Goal: Task Accomplishment & Management: Use online tool/utility

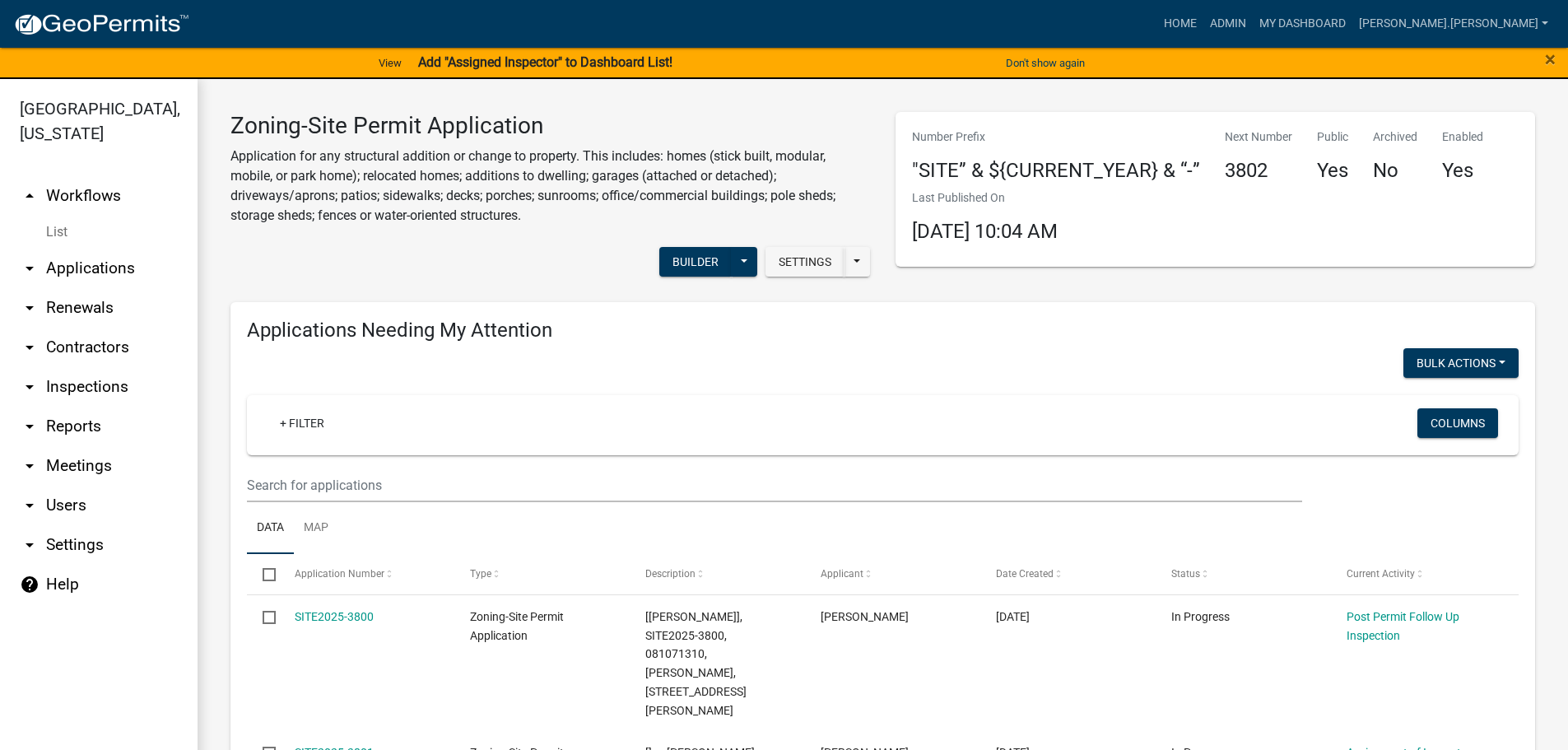
scroll to position [1547, 0]
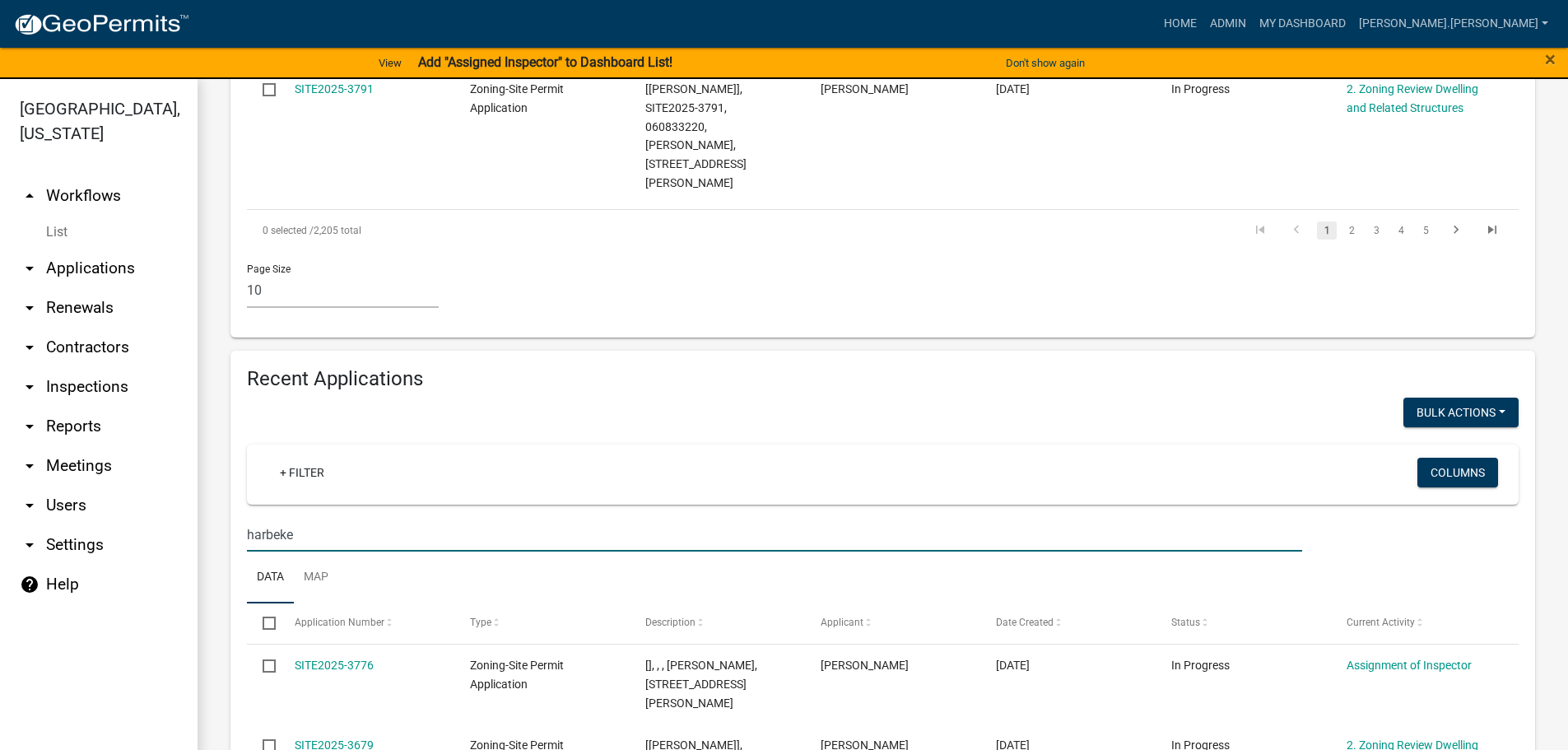
click at [66, 424] on link "arrow_drop_down Reports" at bounding box center [99, 426] width 198 height 39
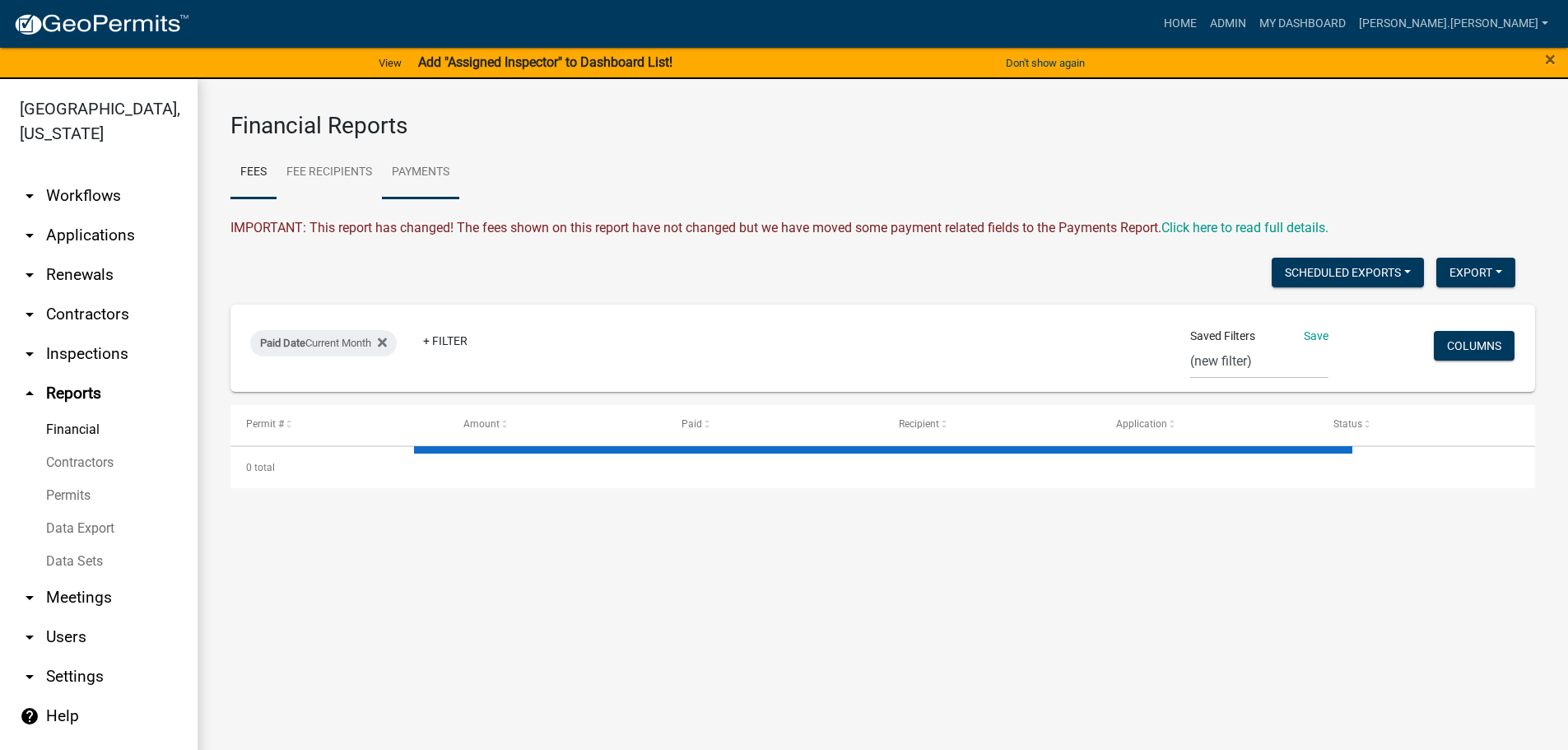
click at [423, 174] on link "Payments" at bounding box center [420, 173] width 78 height 52
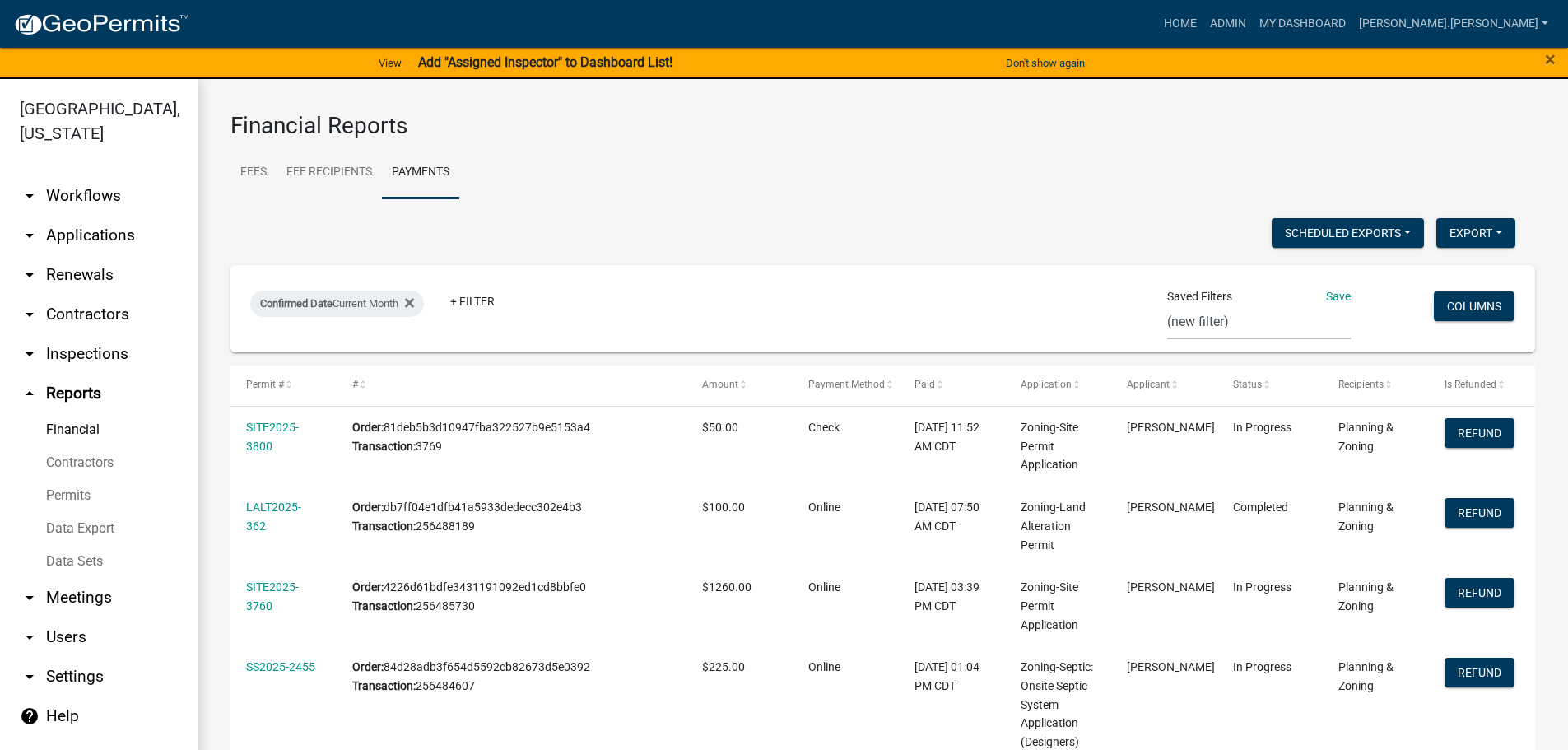
click at [1227, 322] on select "ACH Report Audit - Annual [PERSON_NAME] (new filter)" at bounding box center [1259, 322] width 184 height 34
select select "1: 1e44faef-2e65-4e56-b6ea-62a940541e1b"
click at [1188, 305] on select "ACH Report Audit - Annual [PERSON_NAME] (new filter)" at bounding box center [1259, 322] width 184 height 34
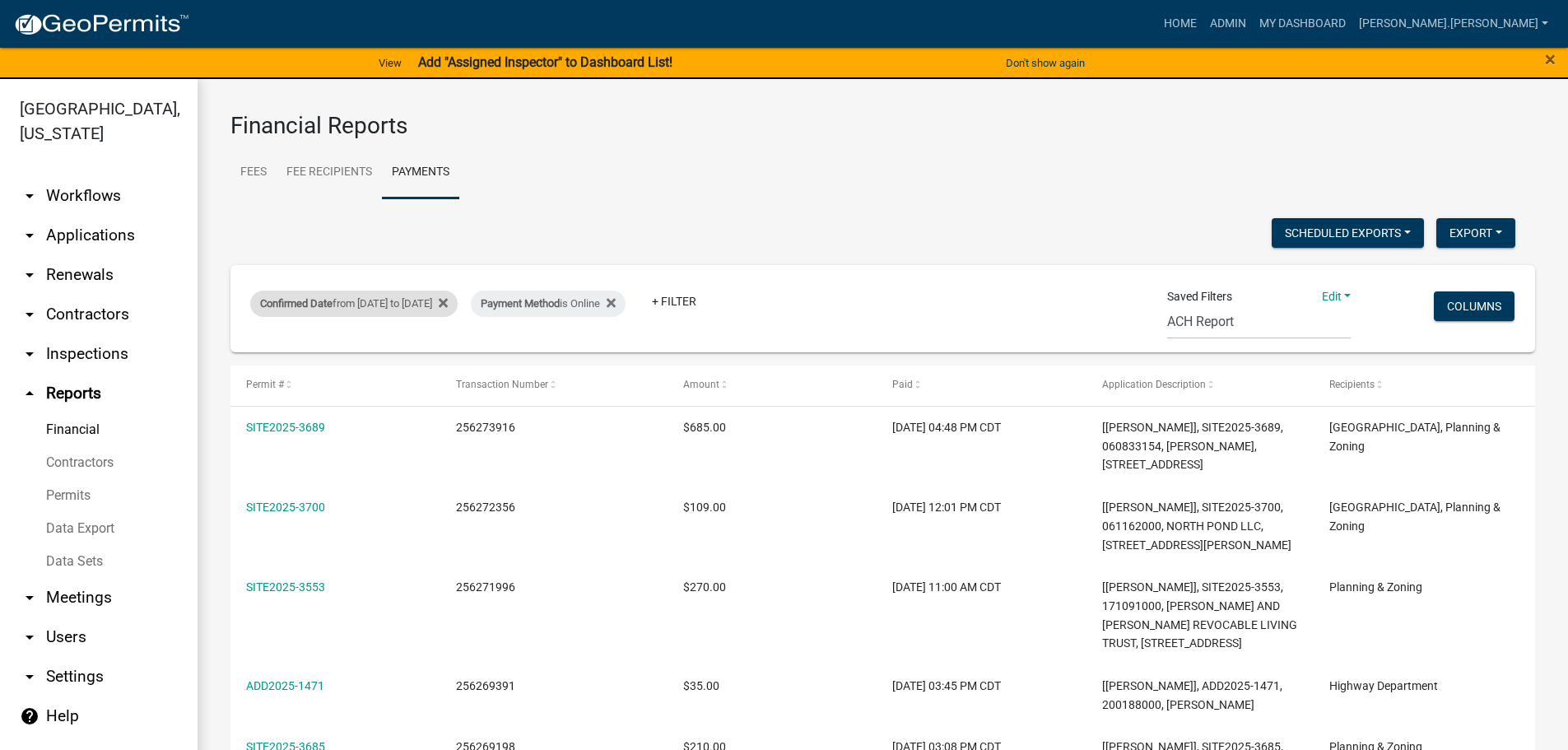
click at [408, 306] on div "Confirmed Date from [DATE] to [DATE]" at bounding box center [354, 304] width 207 height 26
select select "custom"
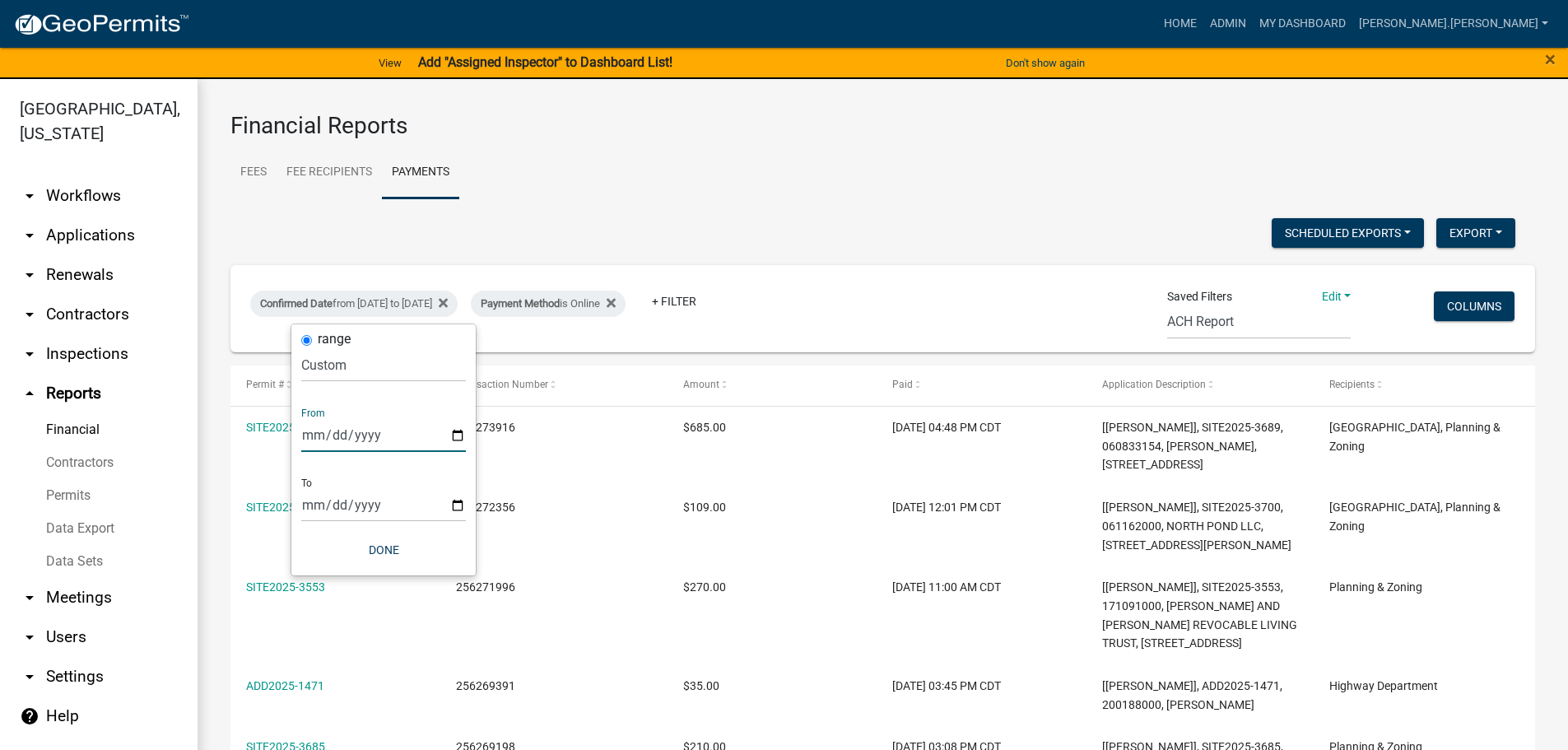
click at [459, 435] on input "[DATE]" at bounding box center [384, 435] width 164 height 34
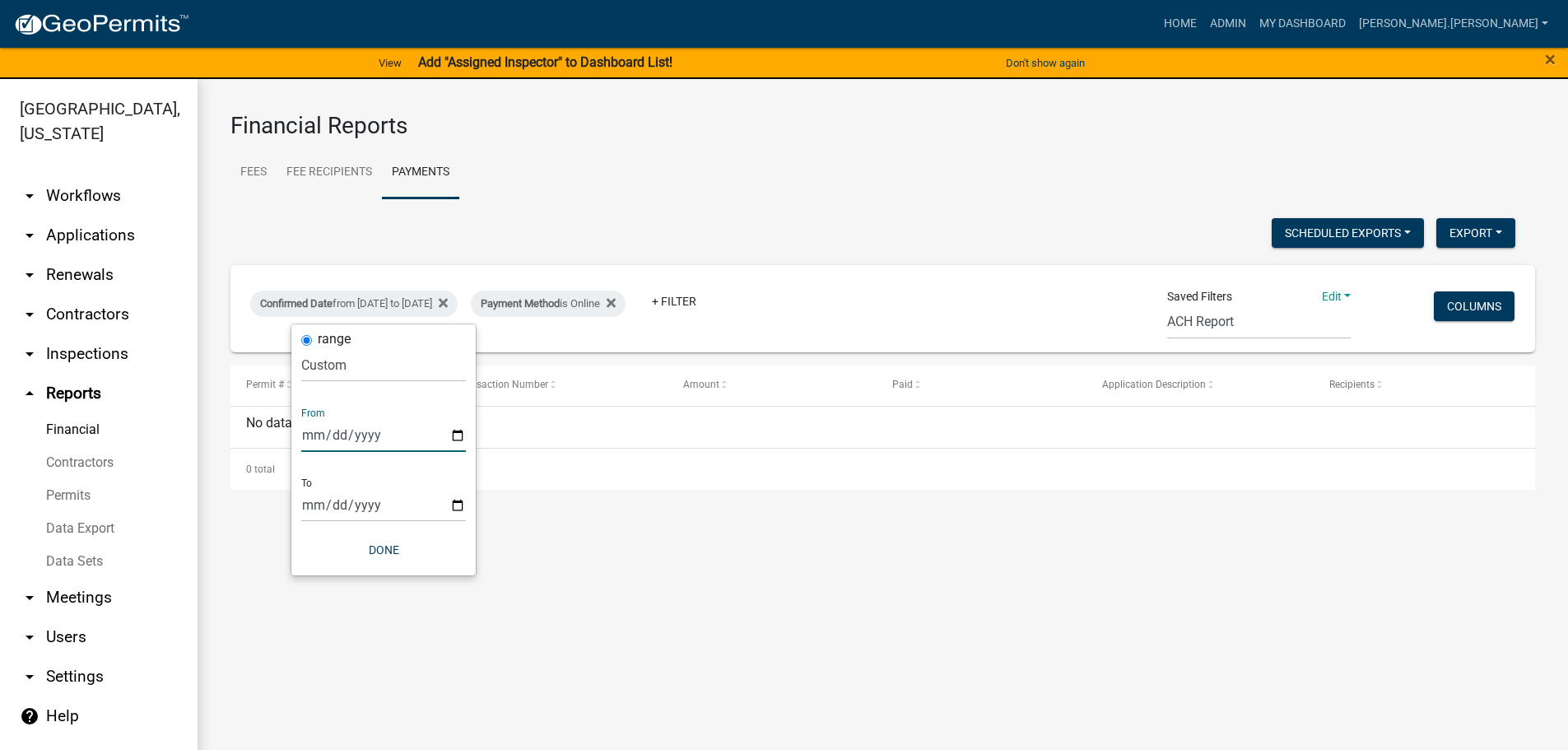
type input "[DATE]"
click at [459, 507] on input "[DATE]" at bounding box center [384, 505] width 164 height 34
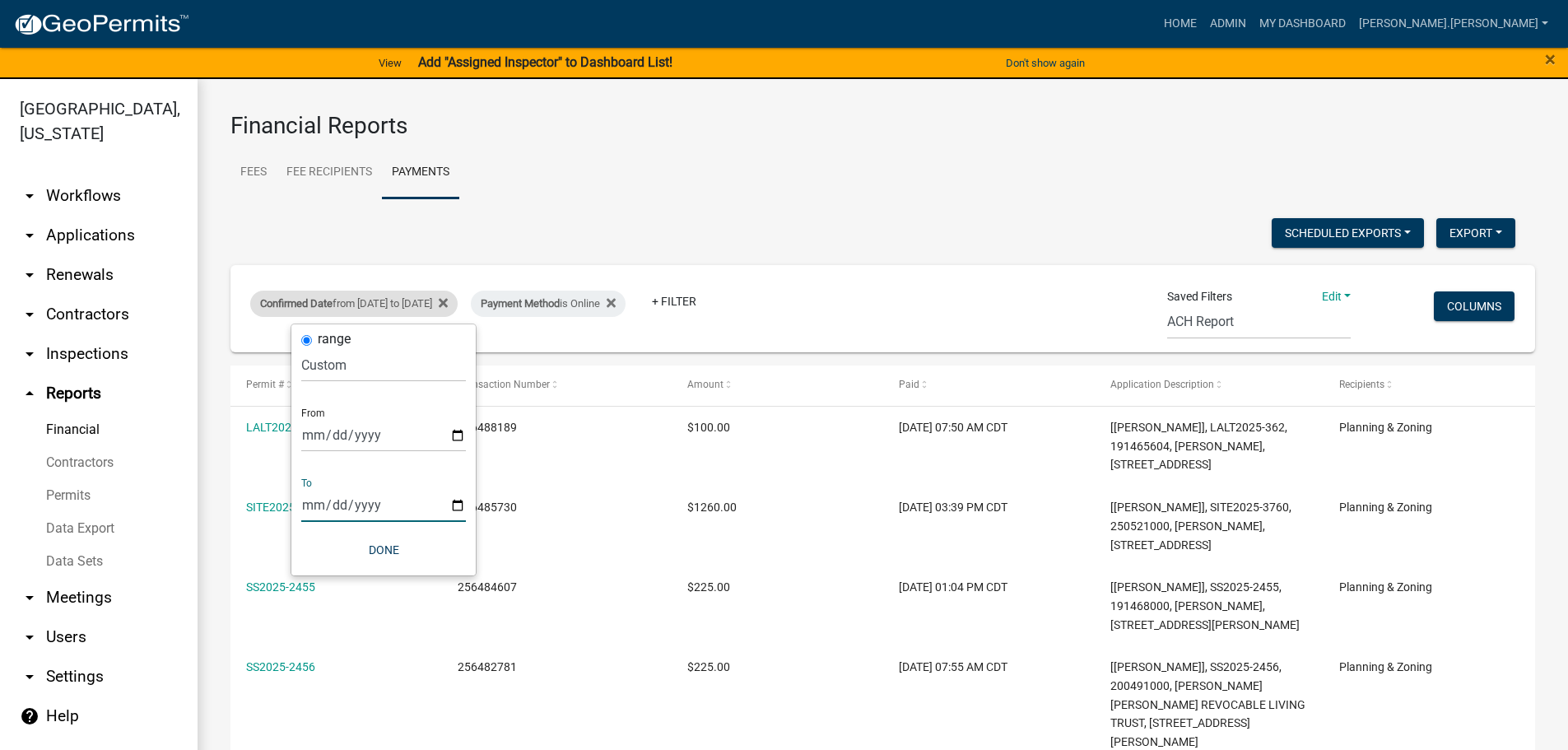
type input "[DATE]"
click at [1322, 297] on link "Edit" at bounding box center [1337, 296] width 30 height 13
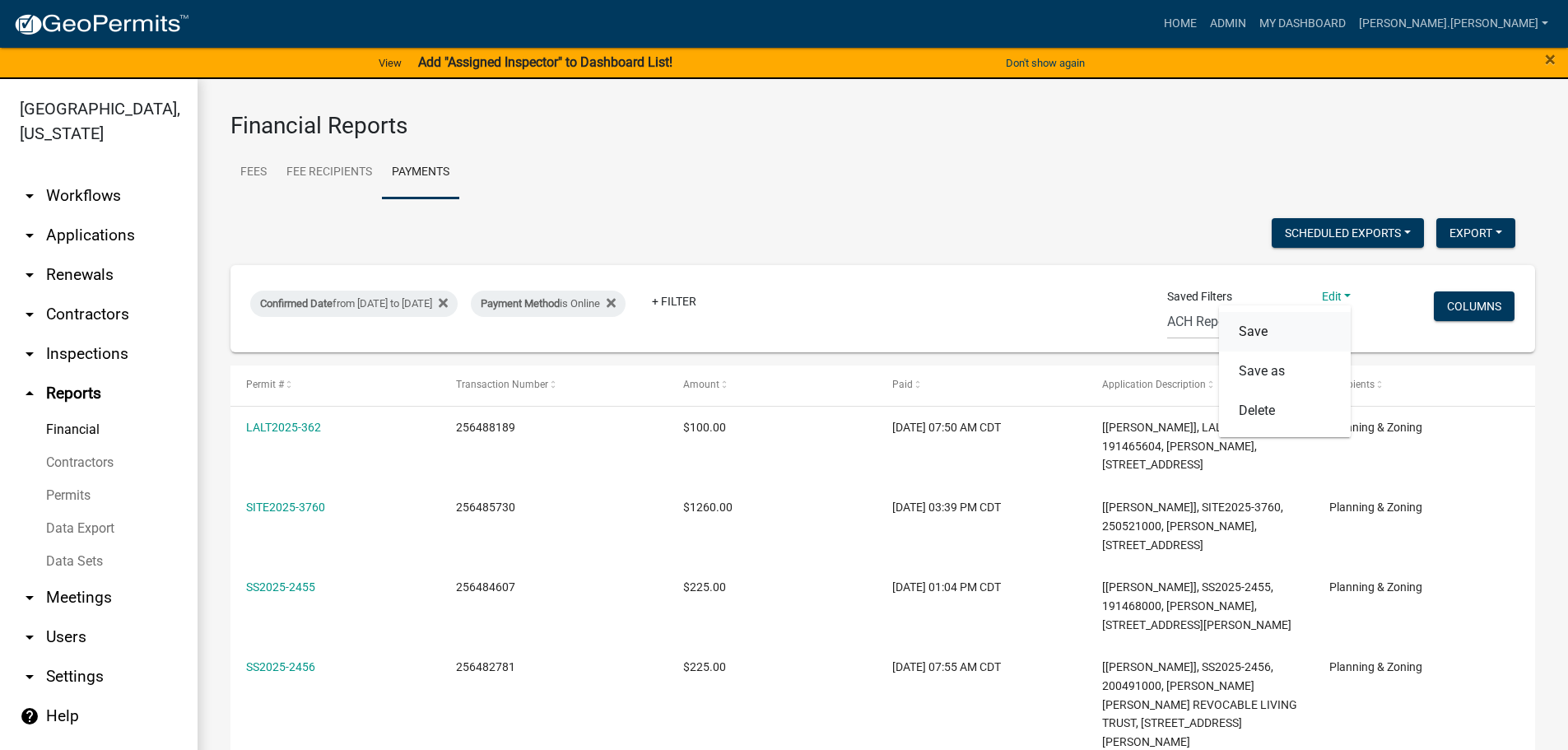
click at [1247, 333] on button "Save" at bounding box center [1285, 332] width 132 height 39
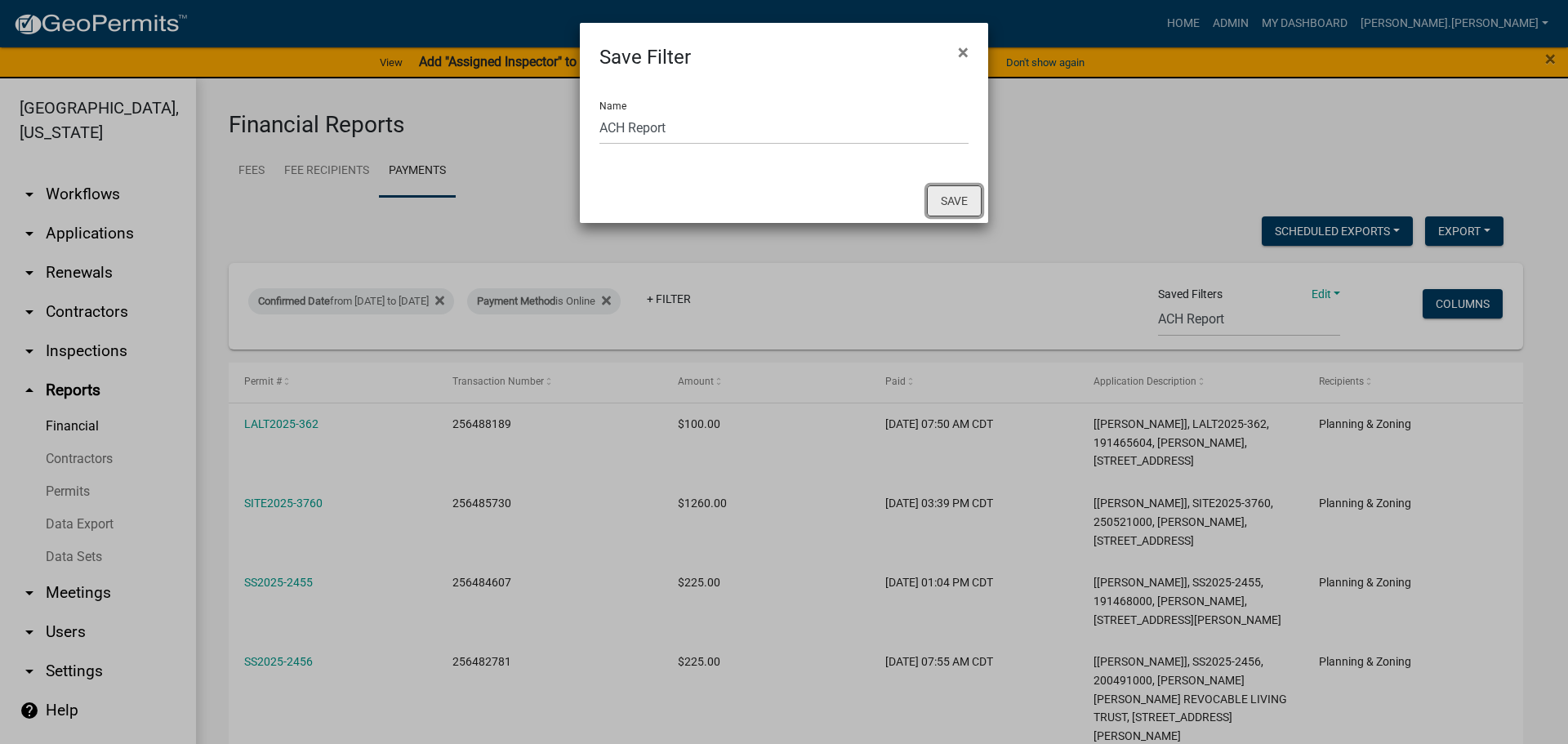
click at [935, 198] on button "Save" at bounding box center [954, 200] width 55 height 31
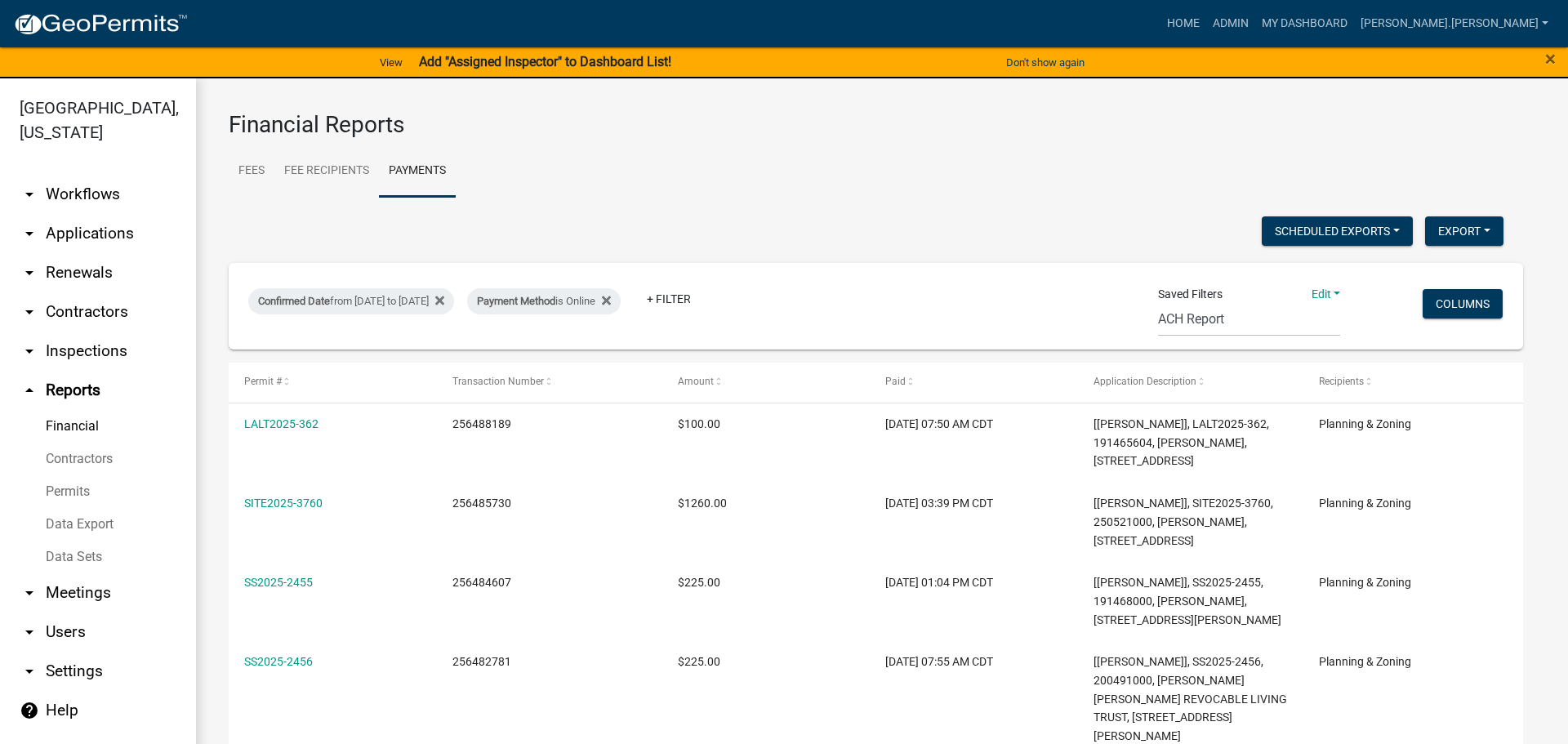
select select "3: 1e44faef-2e65-4e56-b6ea-62a940541e1b"
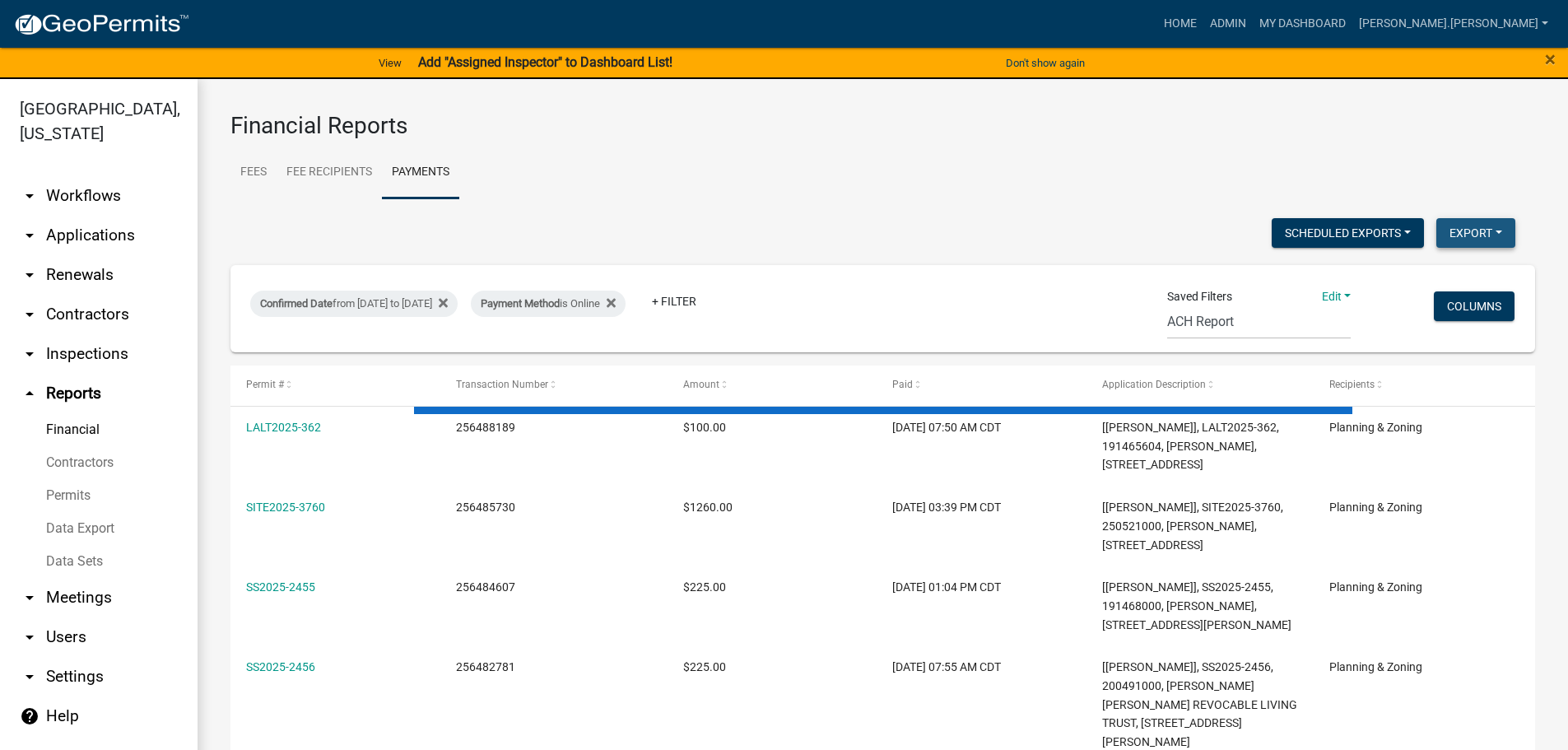
click at [1454, 235] on button "Export" at bounding box center [1476, 233] width 79 height 30
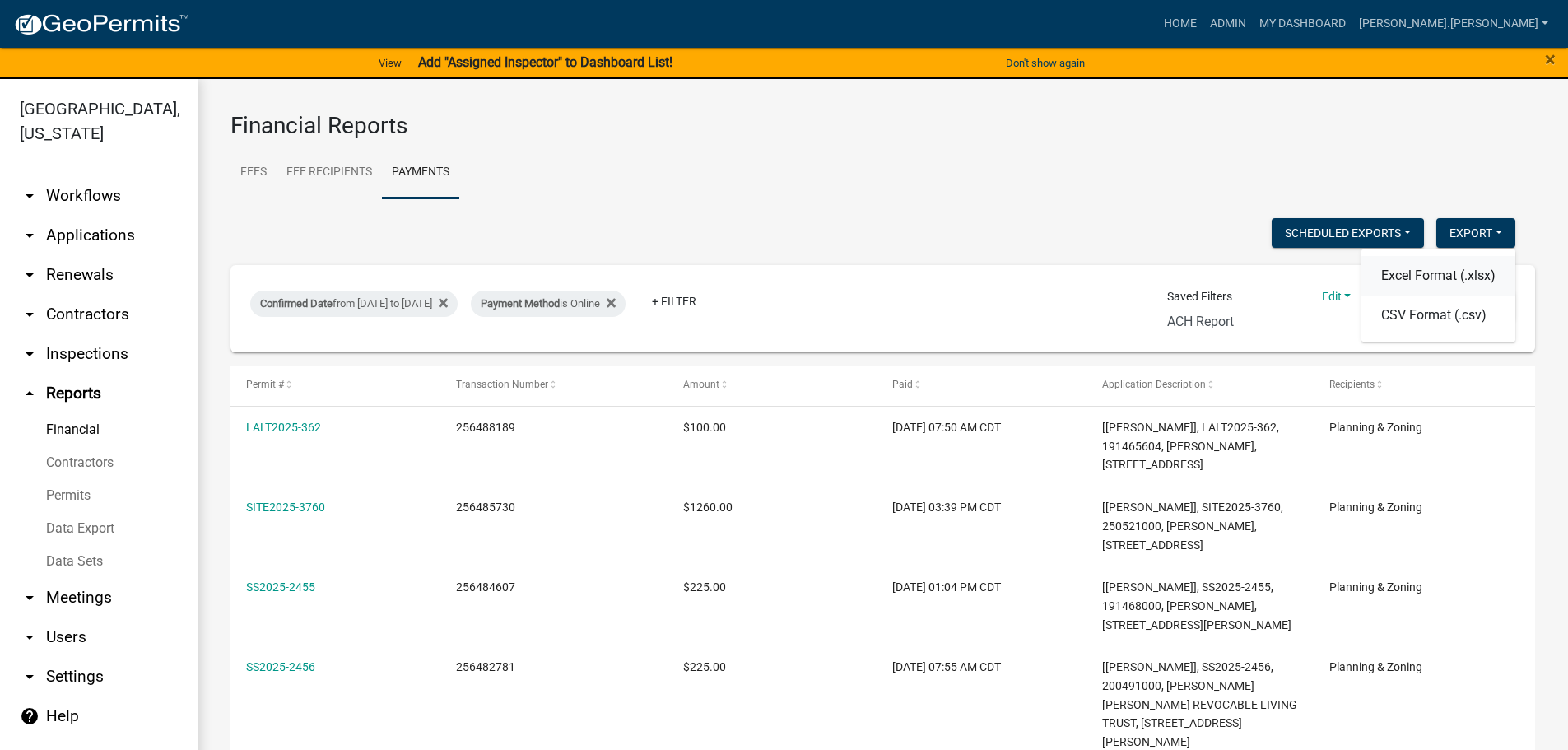
click at [1407, 275] on button "Excel Format (.xlsx)" at bounding box center [1438, 276] width 154 height 39
